Goal: Task Accomplishment & Management: Use online tool/utility

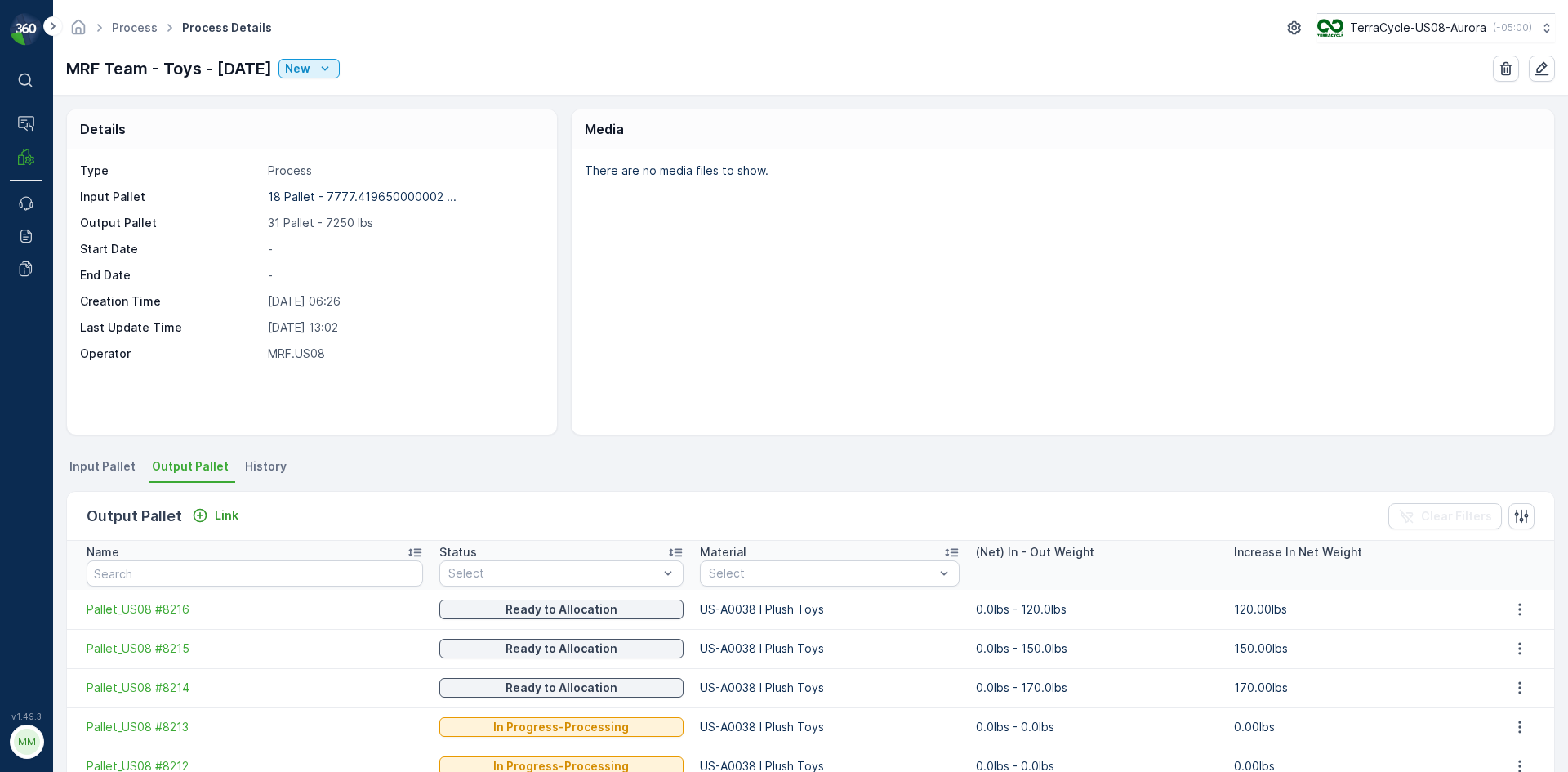
click at [217, 526] on div "Output Pallet Link" at bounding box center [166, 516] width 158 height 23
click at [214, 523] on button "Link" at bounding box center [215, 515] width 59 height 20
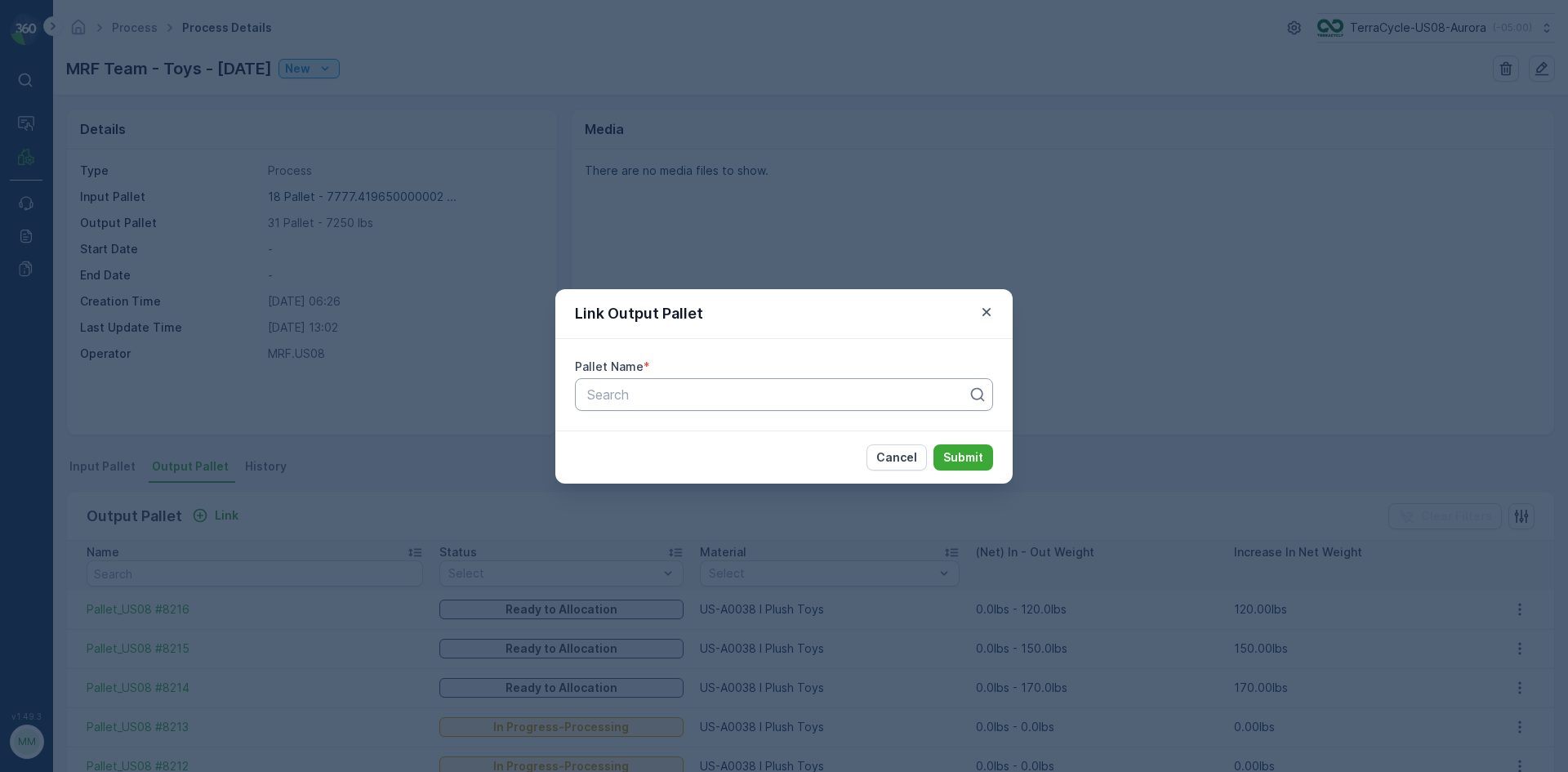
click at [791, 397] on div at bounding box center [777, 395] width 384 height 15
type input "8196"
click at [933, 444] on button "Submit" at bounding box center [963, 457] width 59 height 26
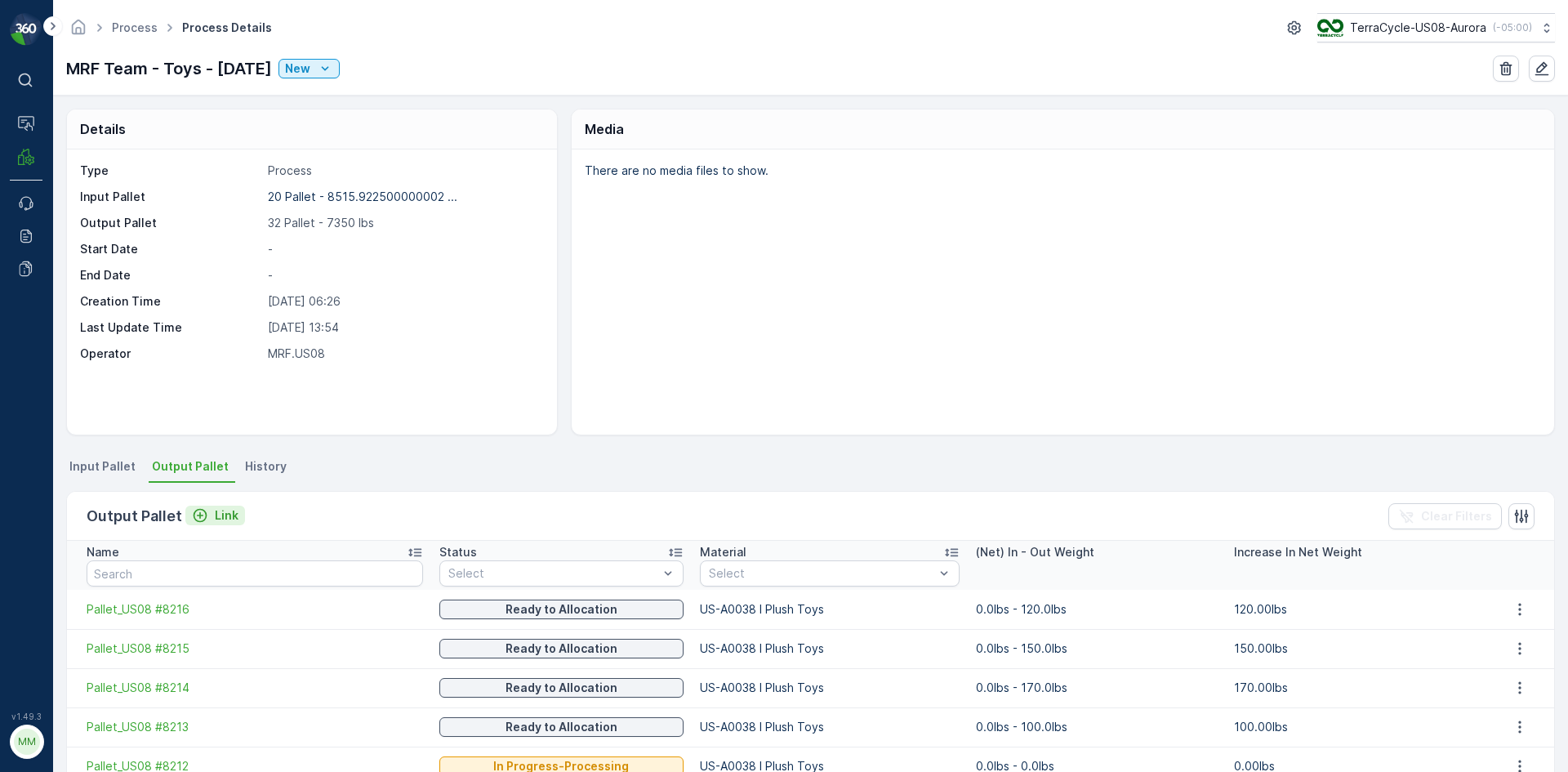
click at [230, 521] on p "Link" at bounding box center [226, 515] width 24 height 16
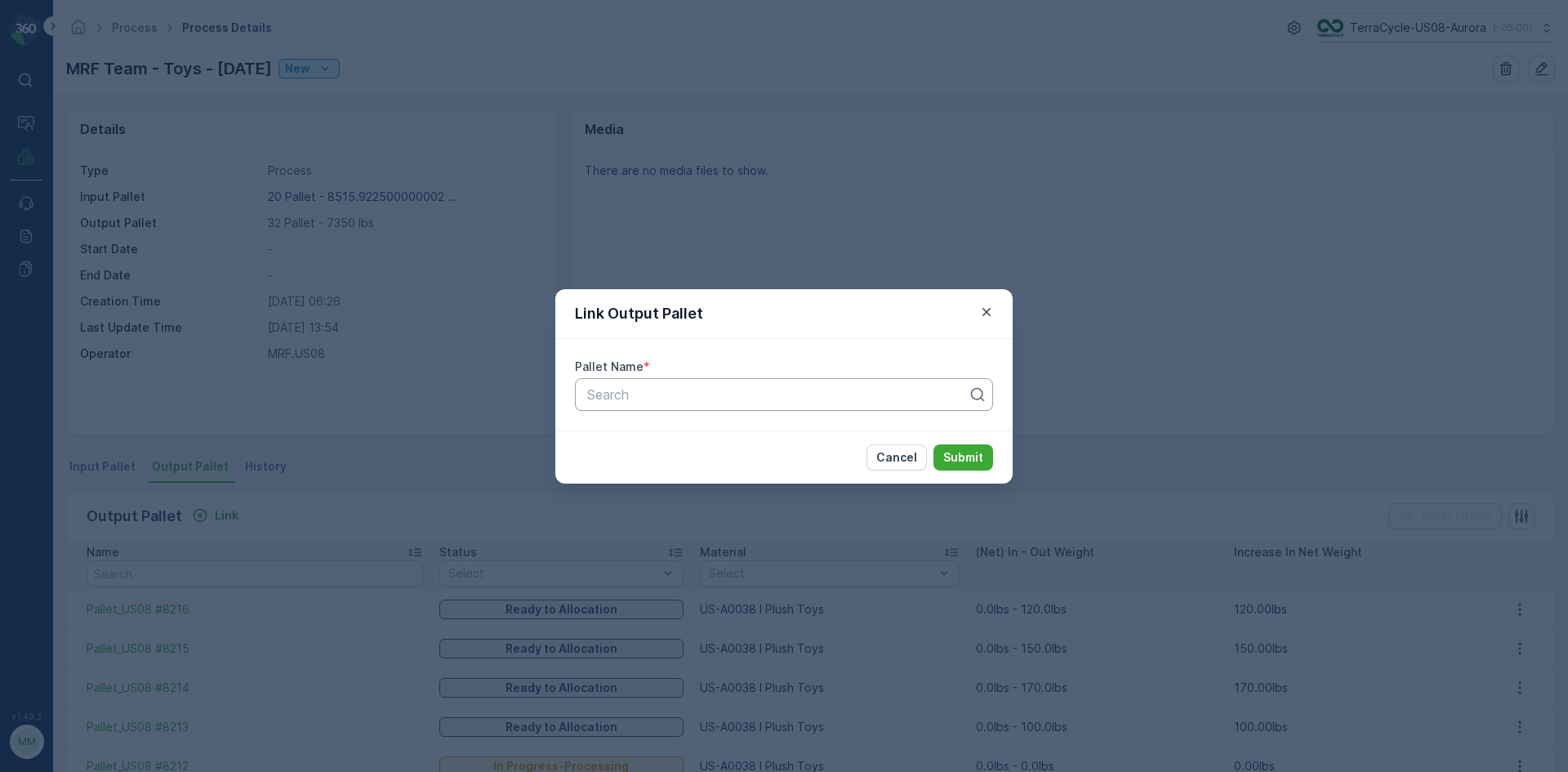
click at [840, 400] on div at bounding box center [777, 395] width 384 height 15
type input "8225"
click at [933, 444] on button "Submit" at bounding box center [963, 457] width 59 height 26
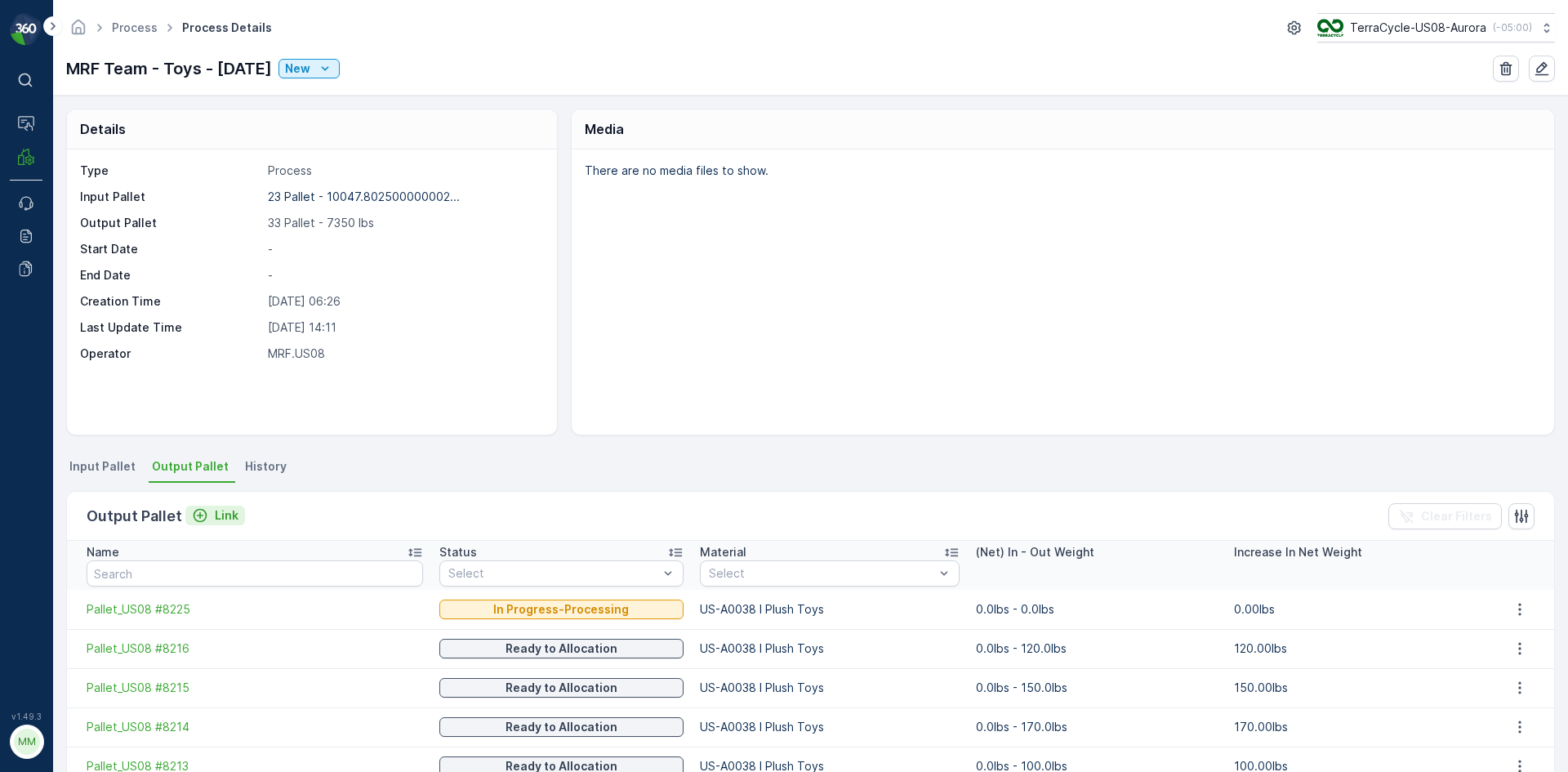
click at [221, 505] on button "Link" at bounding box center [215, 515] width 59 height 20
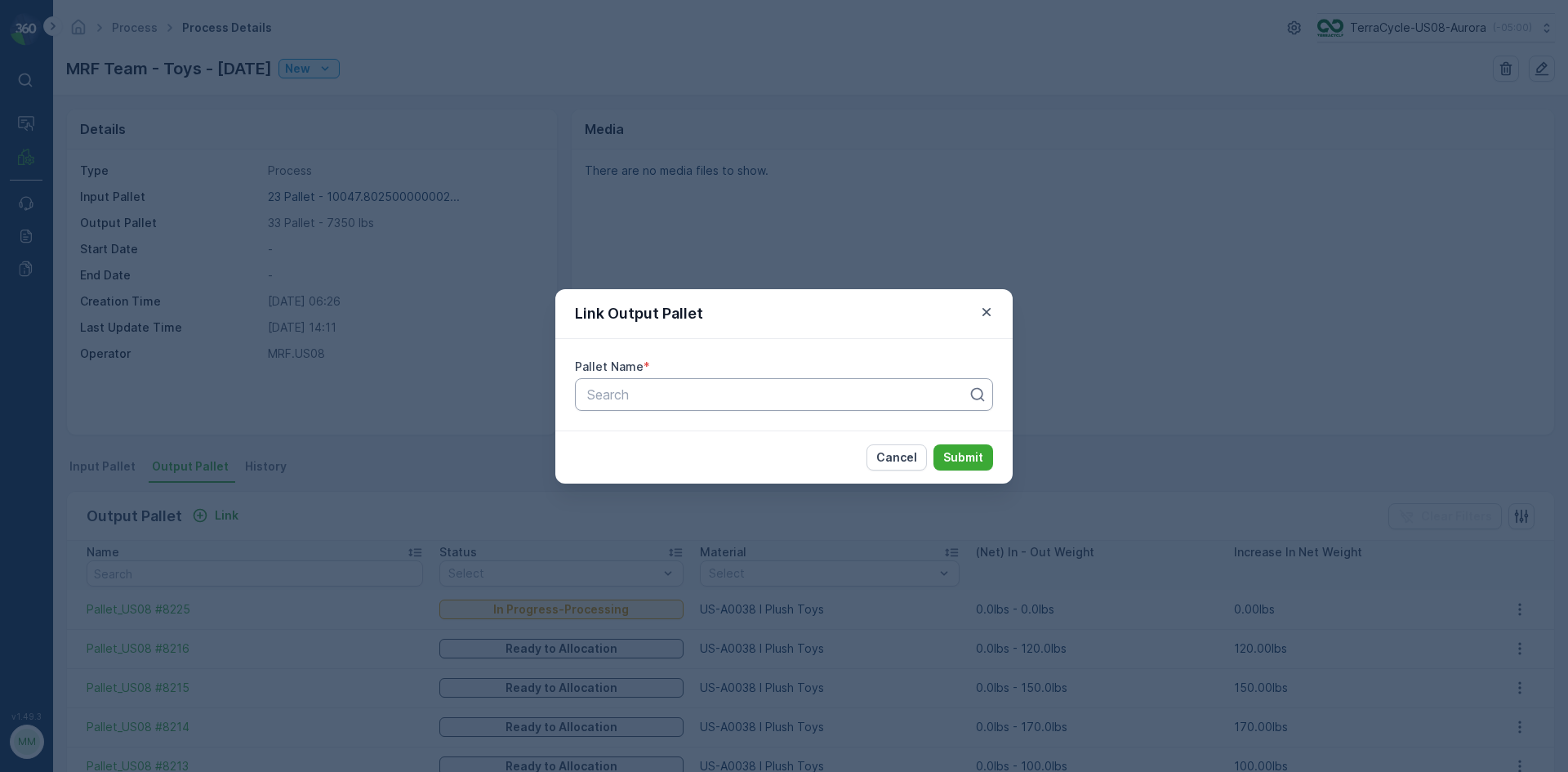
click at [676, 387] on div at bounding box center [777, 395] width 384 height 15
type input "8226"
click at [933, 444] on button "Submit" at bounding box center [963, 457] width 59 height 26
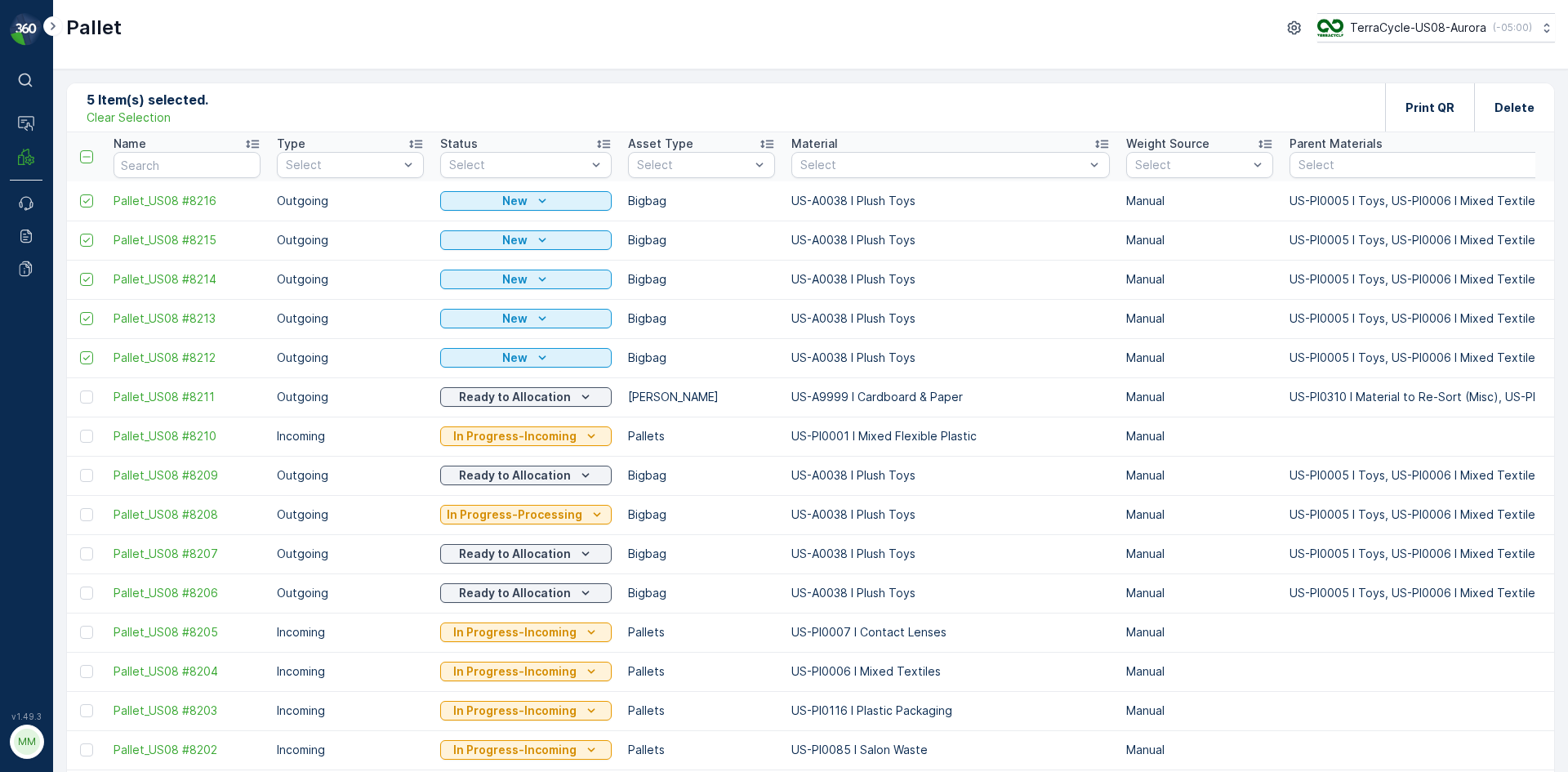
click at [147, 112] on p "Clear Selection" at bounding box center [128, 117] width 84 height 16
click at [170, 106] on p "Add" at bounding box center [172, 107] width 23 height 16
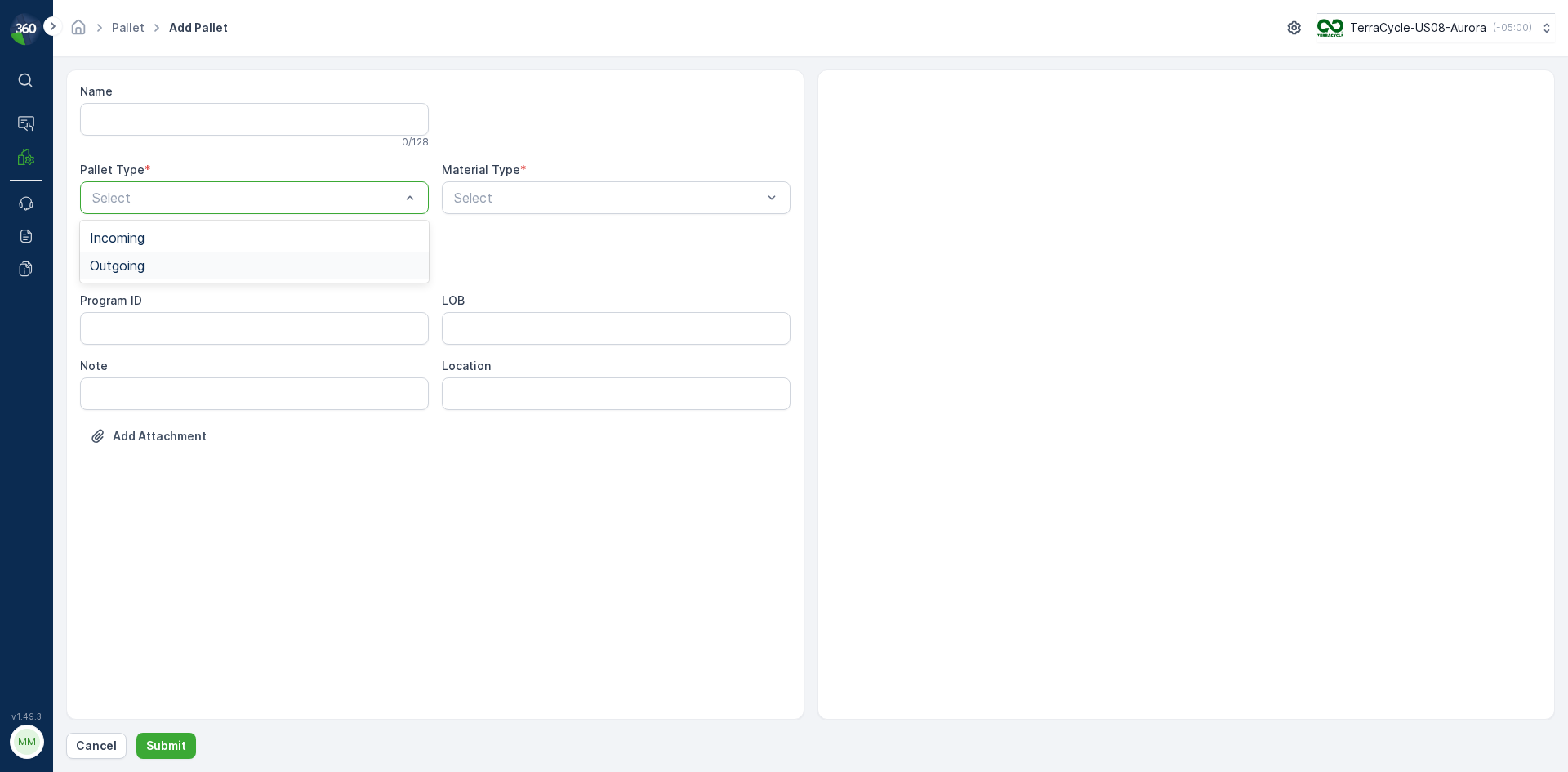
click at [215, 273] on div "Outgoing" at bounding box center [255, 265] width 349 height 27
click at [215, 273] on div "Select" at bounding box center [255, 263] width 349 height 33
click at [157, 379] on div "Bigbag" at bounding box center [254, 386] width 329 height 15
type input "0038"
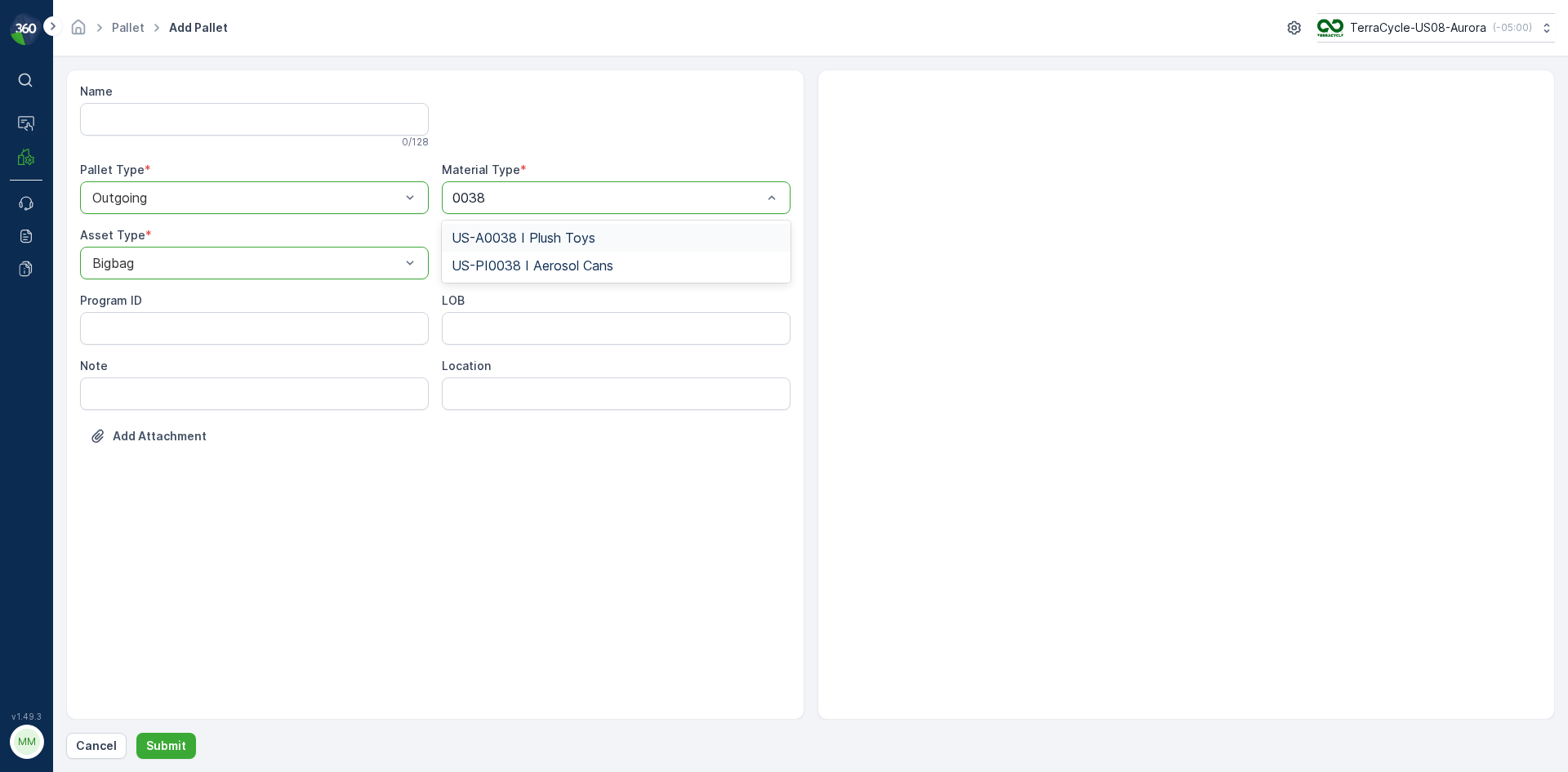
click at [559, 241] on span "US-A0038 I Plush Toys" at bounding box center [523, 238] width 143 height 15
click at [159, 745] on p "Submit" at bounding box center [166, 745] width 40 height 16
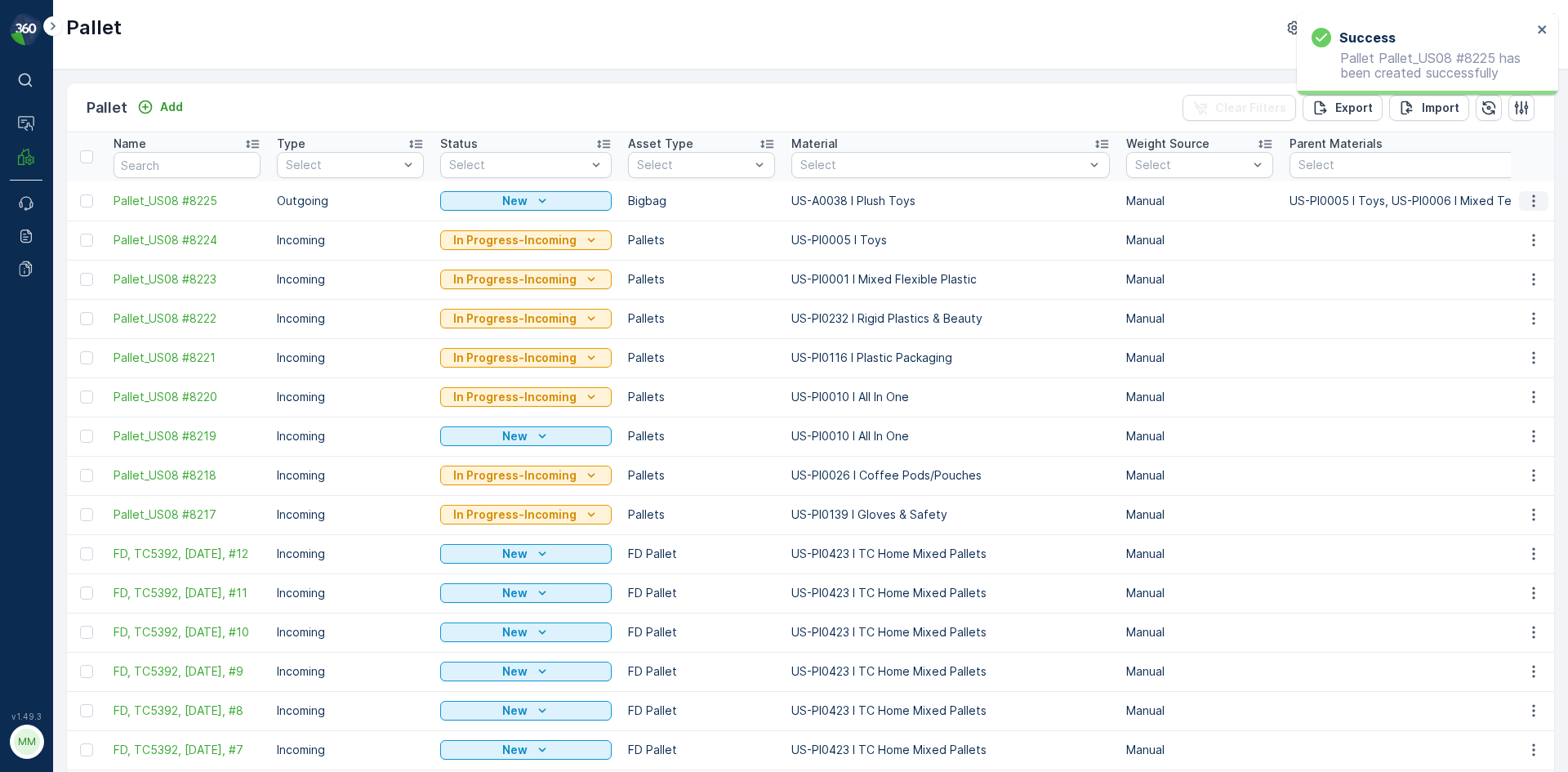
click at [1536, 197] on icon "button" at bounding box center [1533, 200] width 16 height 16
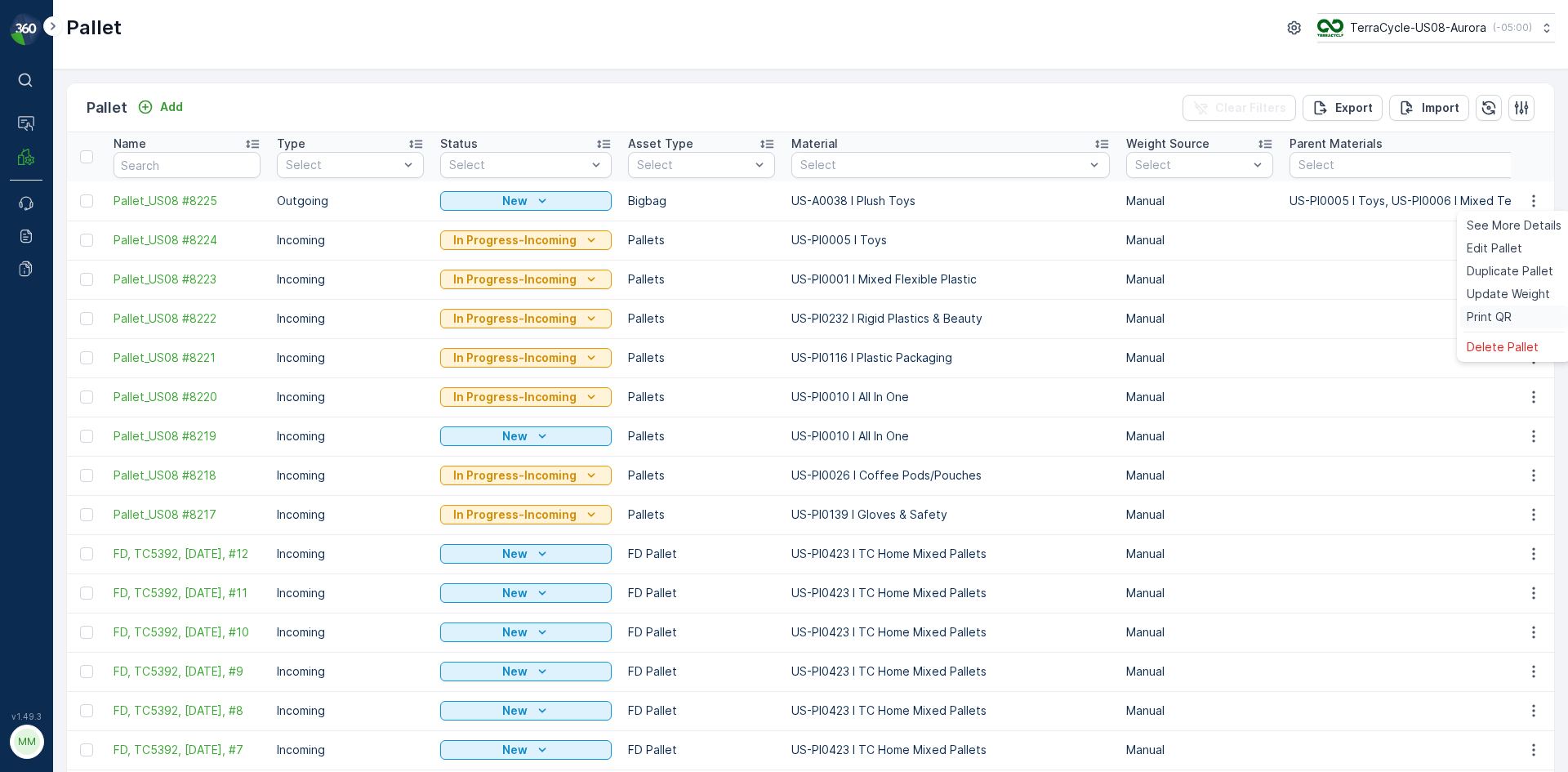
click at [1506, 315] on span "Print QR" at bounding box center [1490, 316] width 45 height 16
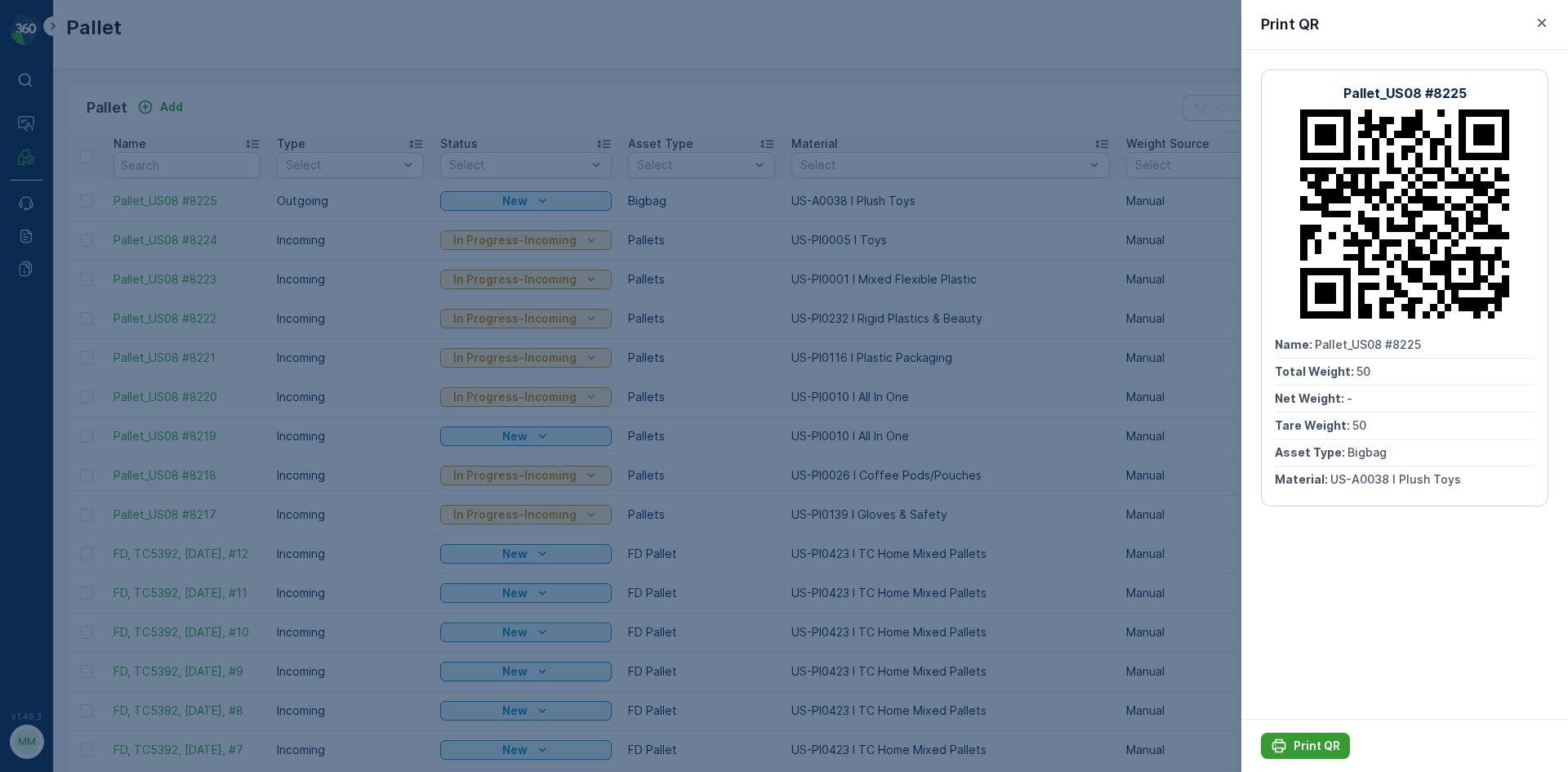
click at [1317, 744] on p "Print QR" at bounding box center [1316, 745] width 46 height 16
click at [1330, 736] on button "Print QR" at bounding box center [1306, 746] width 89 height 26
click at [844, 110] on div at bounding box center [784, 386] width 1568 height 772
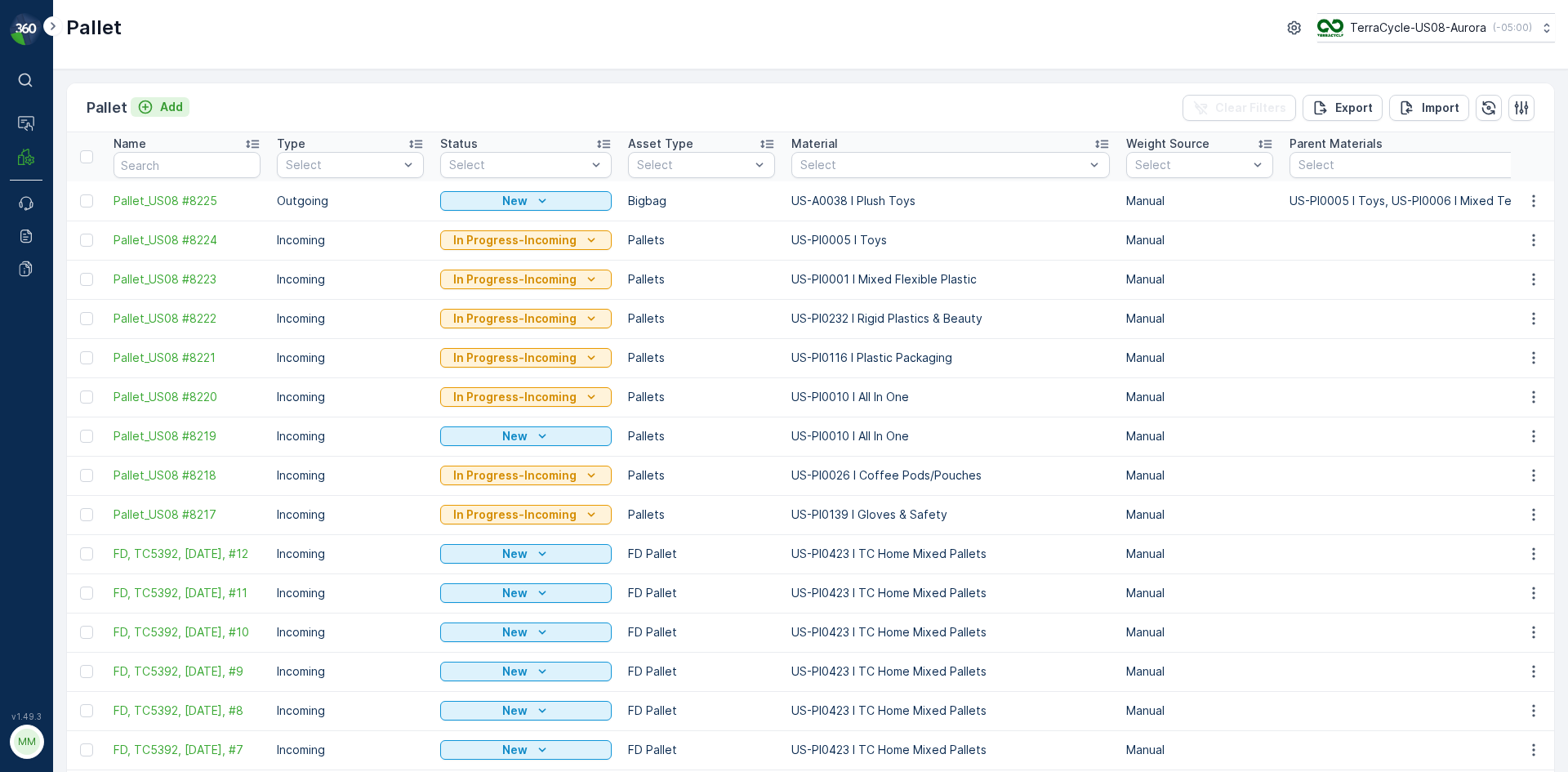
click at [171, 105] on p "Add" at bounding box center [172, 107] width 23 height 16
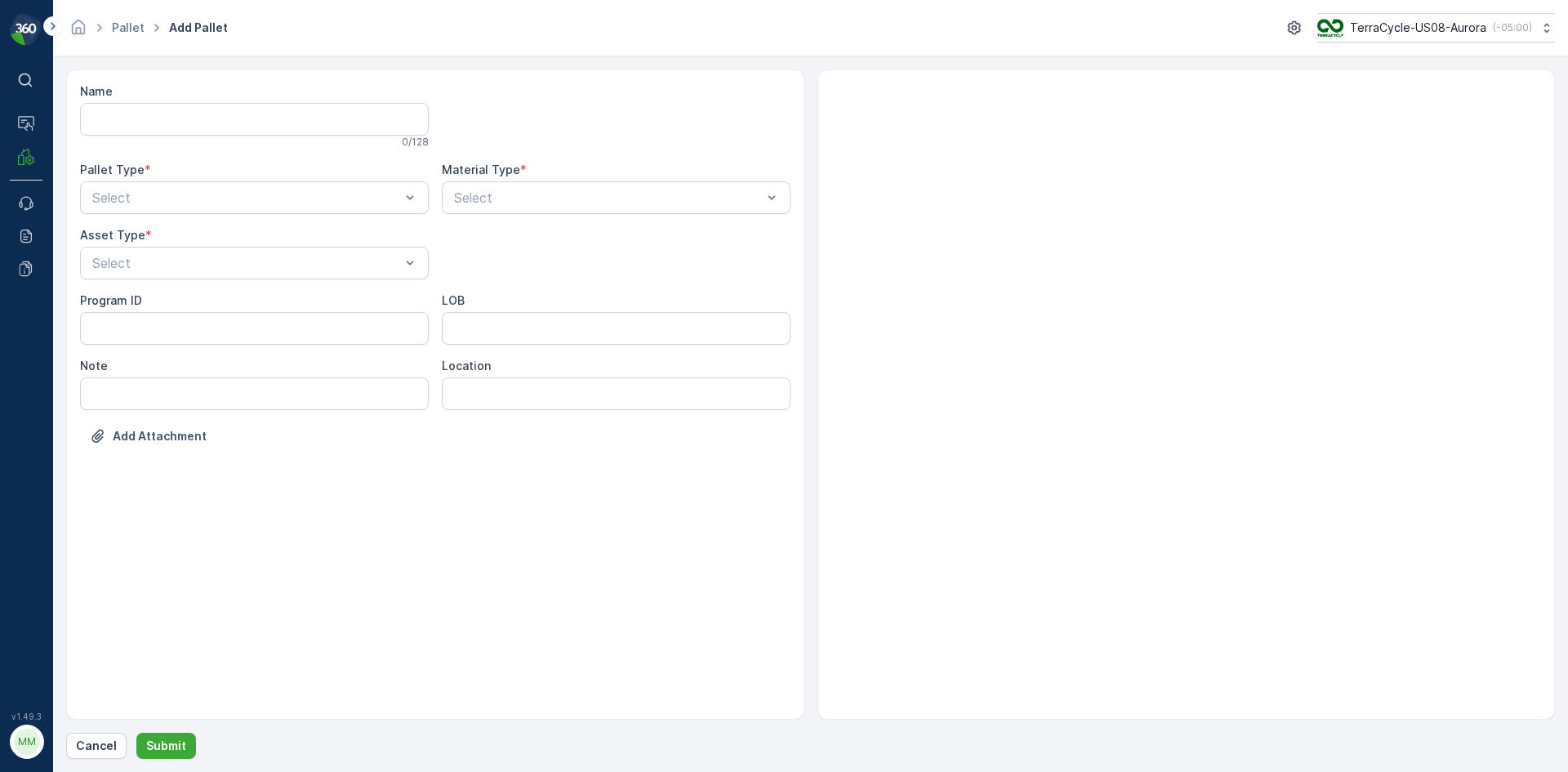
click at [254, 222] on div "Name 0 / 128 Pallet Type * Select Material Type * Select Asset Type * Select Pr…" at bounding box center [436, 275] width 711 height 386
click at [254, 207] on div "Select" at bounding box center [255, 197] width 349 height 33
click at [240, 257] on div "Outgoing" at bounding box center [255, 265] width 349 height 27
click at [182, 747] on p "Submit" at bounding box center [166, 745] width 40 height 16
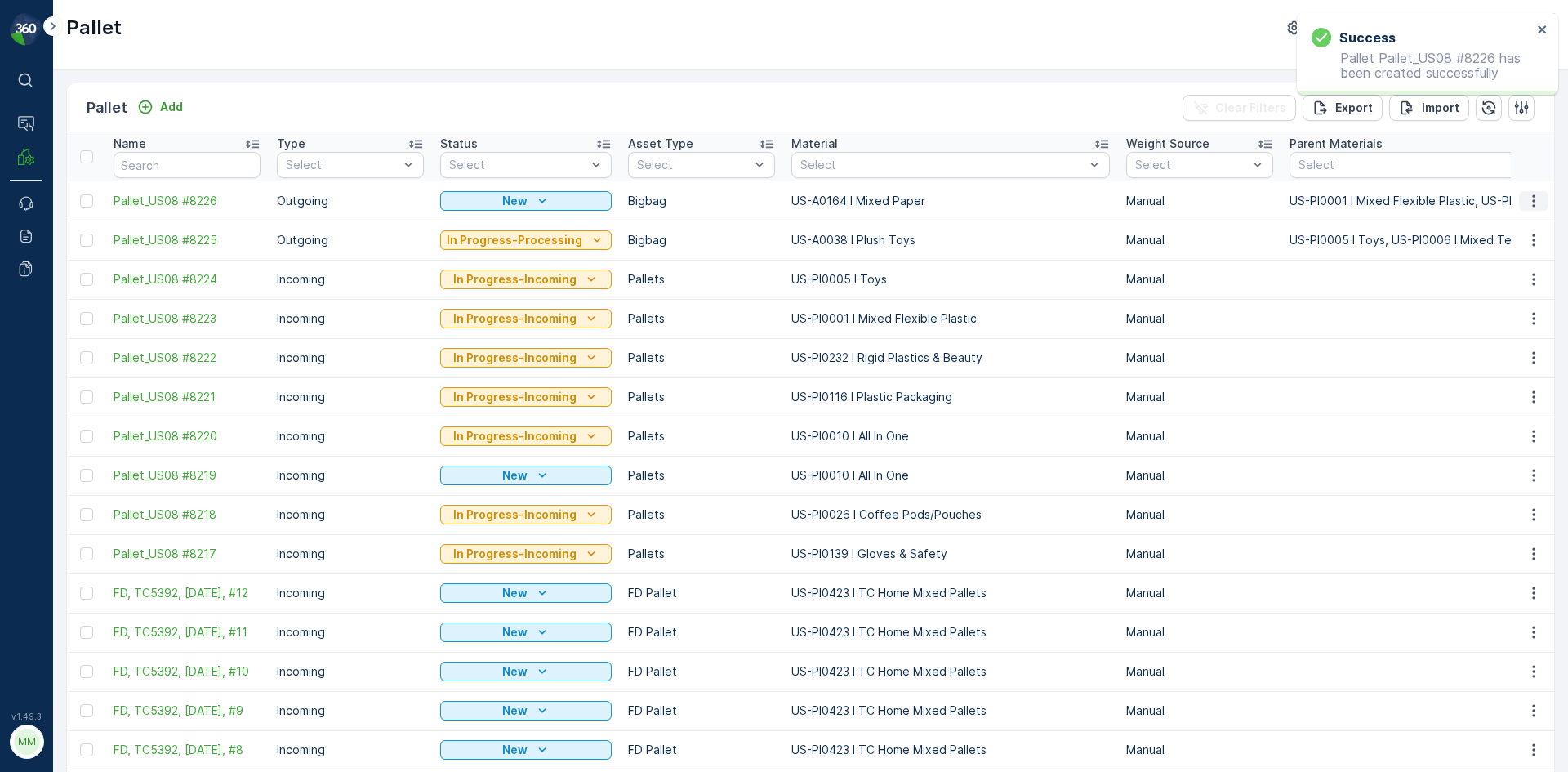
click at [1528, 199] on icon "button" at bounding box center [1533, 200] width 16 height 16
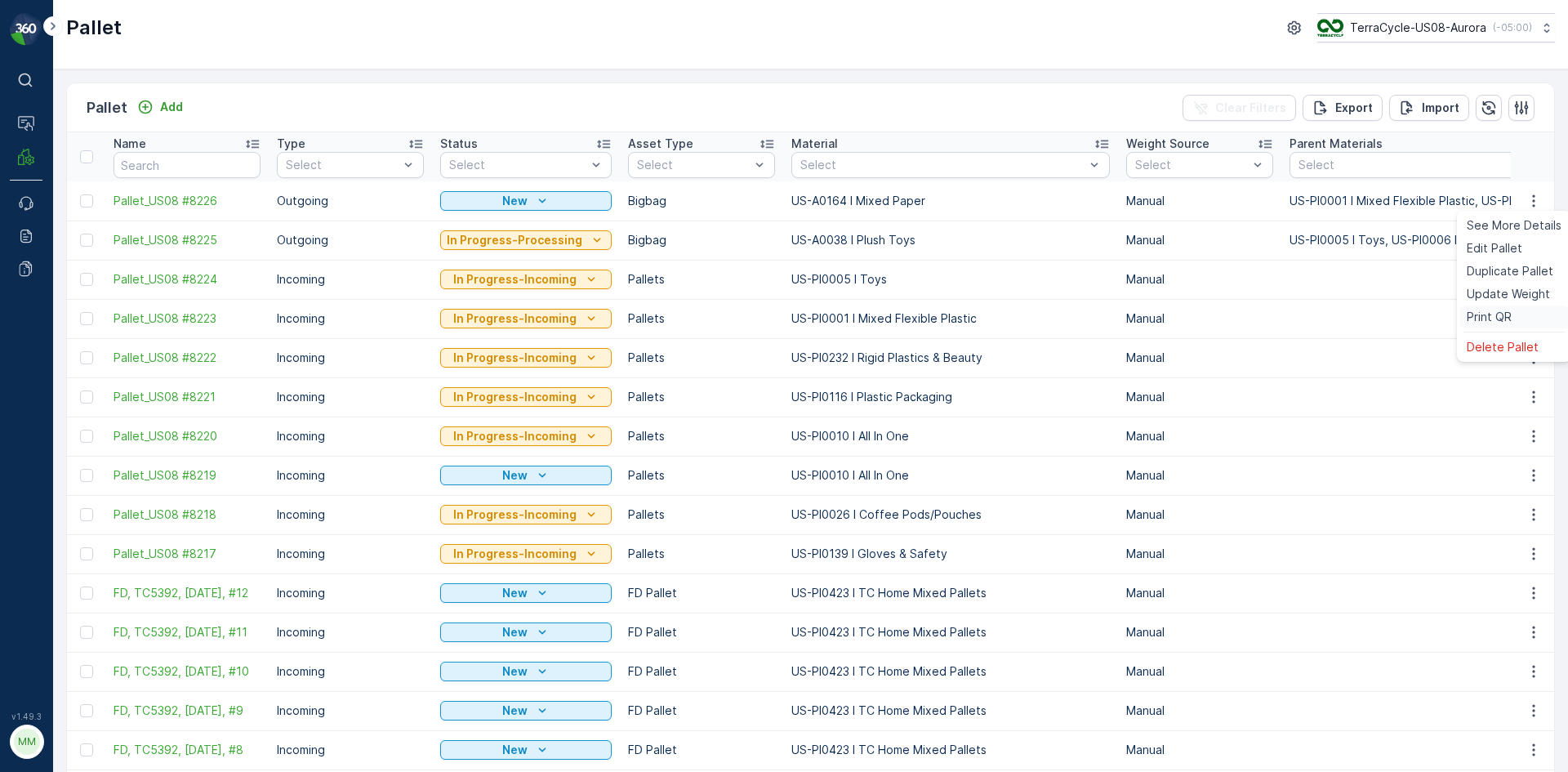
click at [1510, 314] on span "Print QR" at bounding box center [1490, 316] width 45 height 16
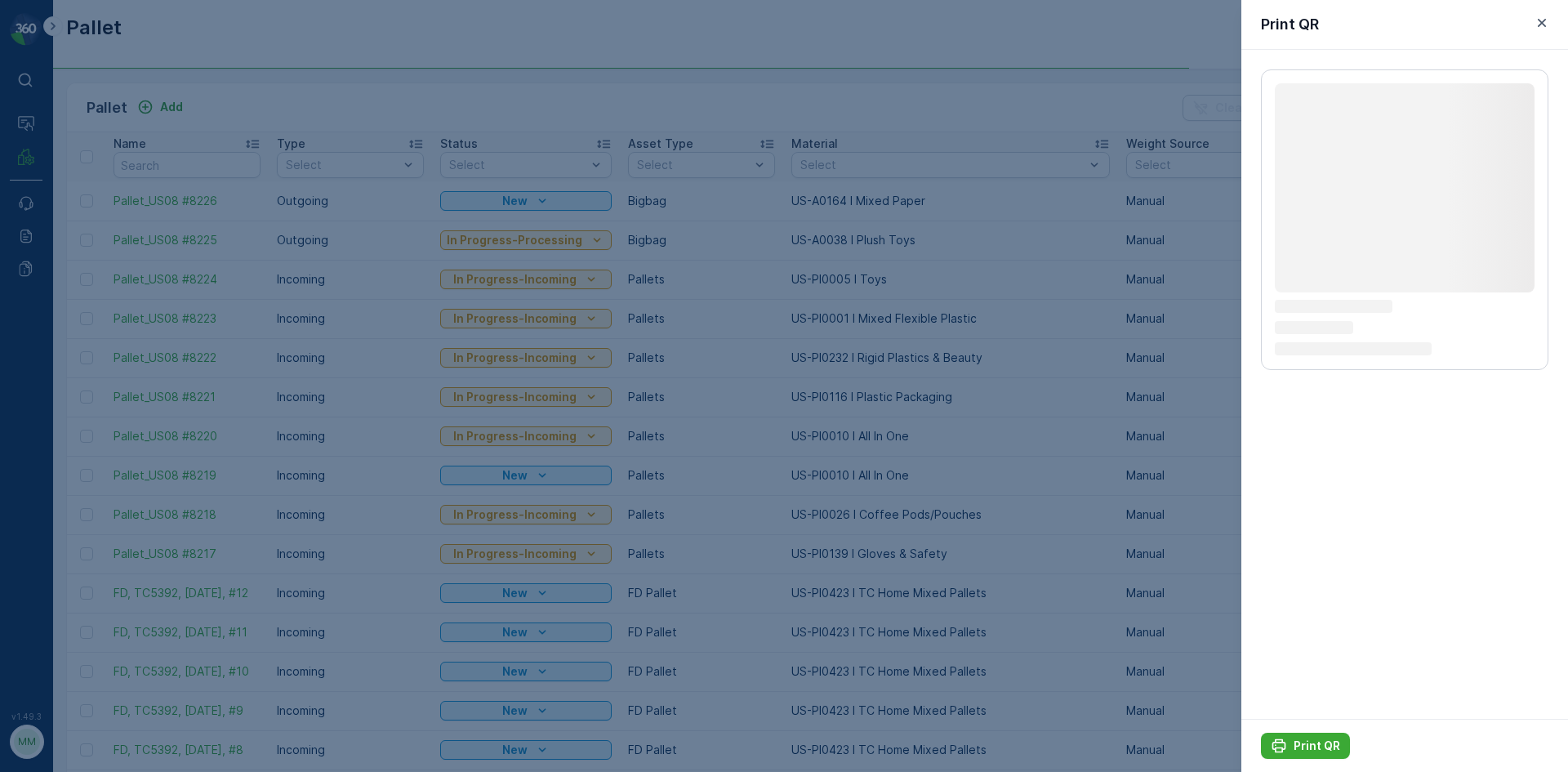
click at [1510, 314] on div "Loading... Loading... Loading... Loading..." at bounding box center [1405, 220] width 288 height 301
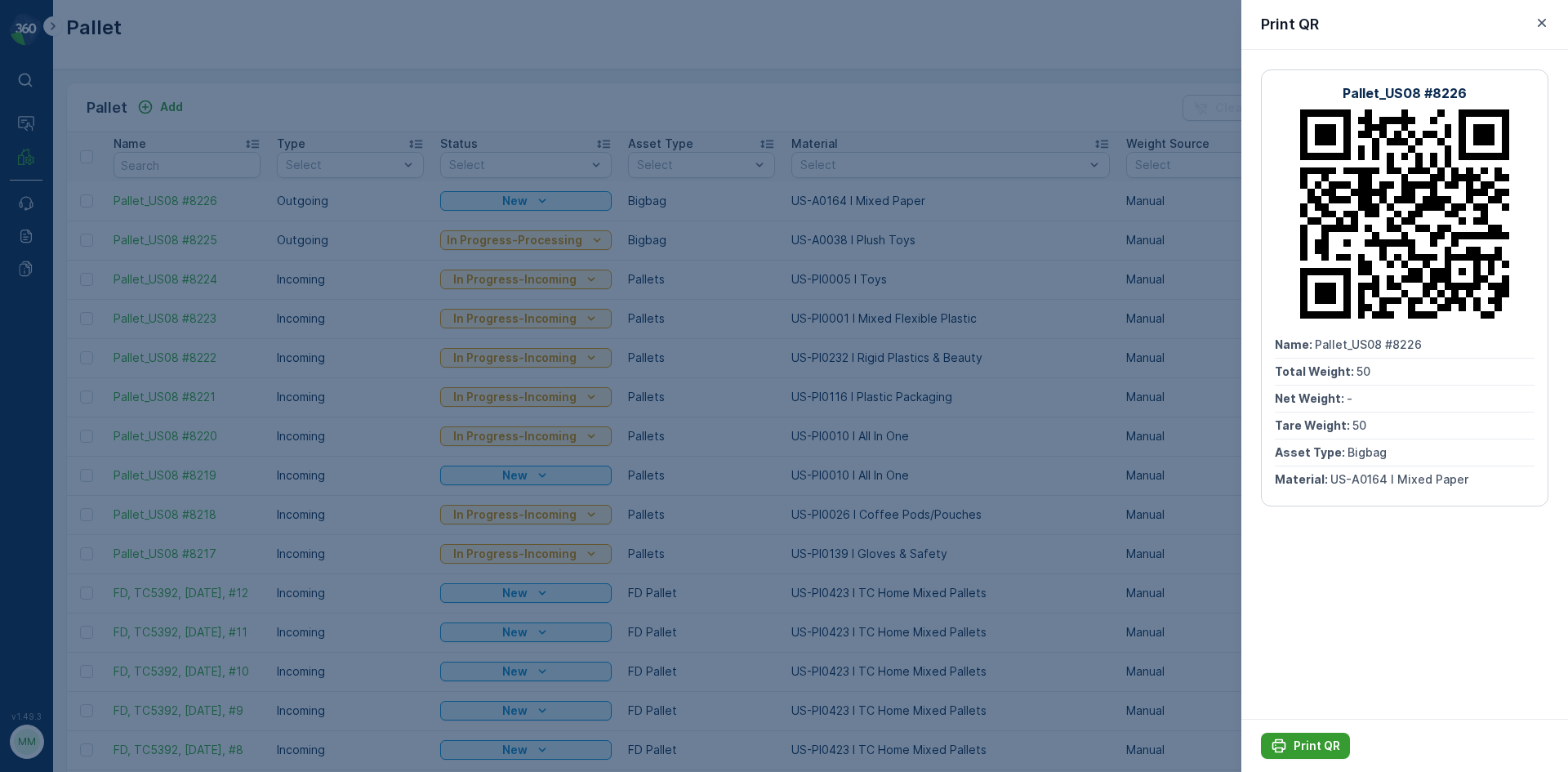
click at [1301, 746] on p "Print QR" at bounding box center [1316, 745] width 46 height 16
click at [1011, 130] on div at bounding box center [784, 386] width 1568 height 772
